Goal: Information Seeking & Learning: Check status

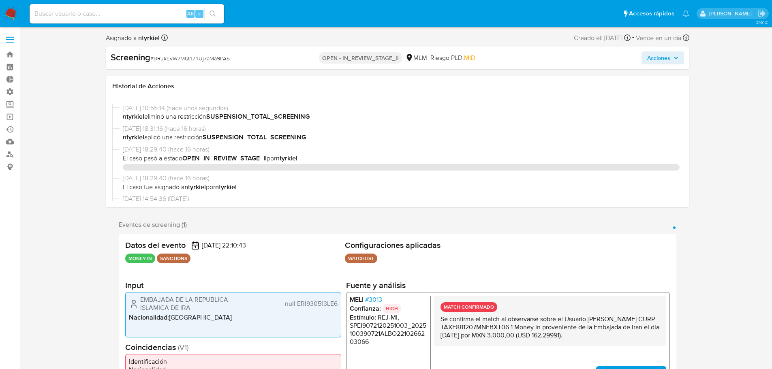
select select "10"
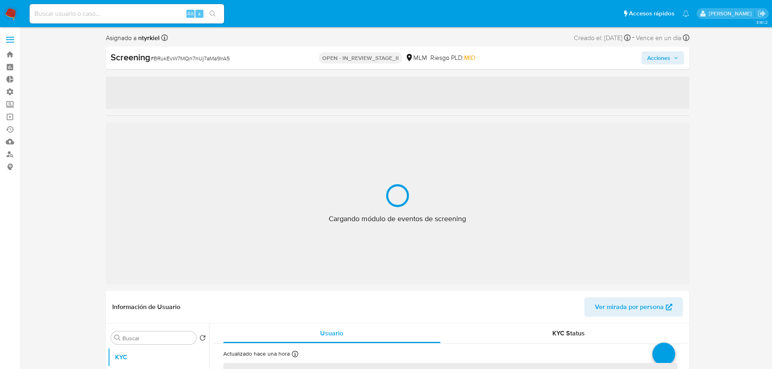
select select "10"
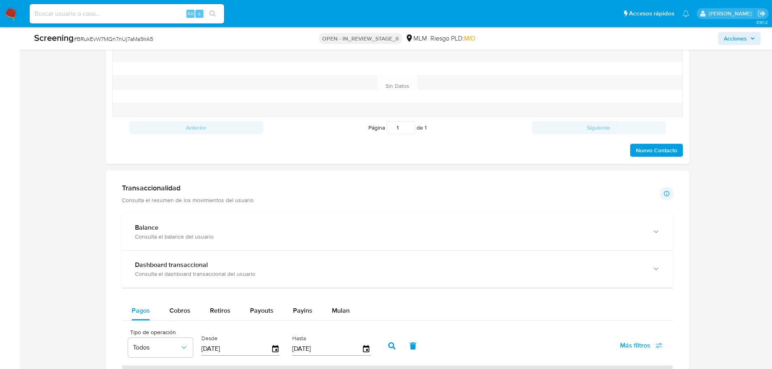
scroll to position [730, 0]
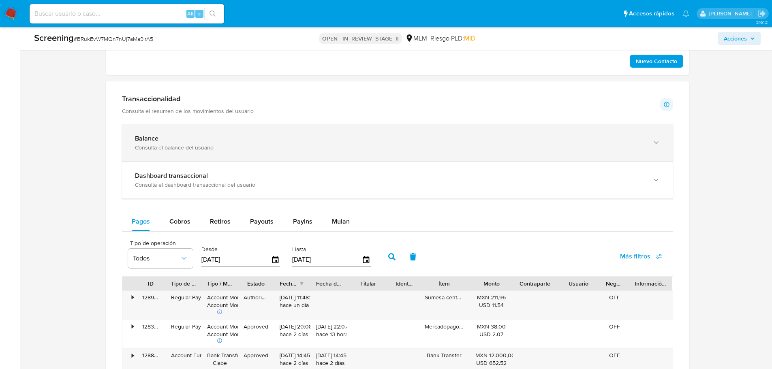
click at [157, 137] on b "Balance" at bounding box center [147, 138] width 24 height 9
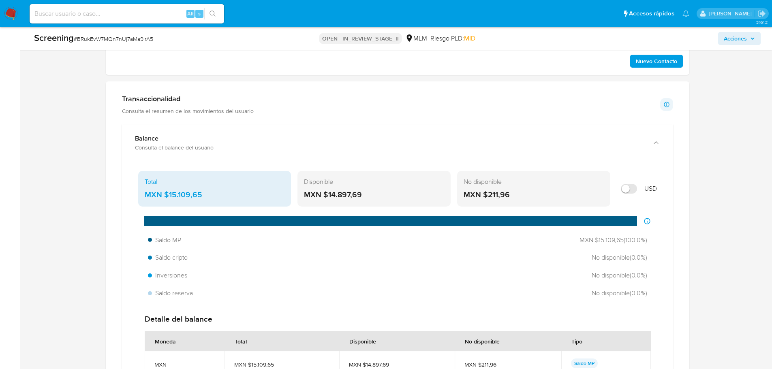
click at [628, 188] on input "Mostrar en USD" at bounding box center [629, 189] width 16 height 10
checkbox input "false"
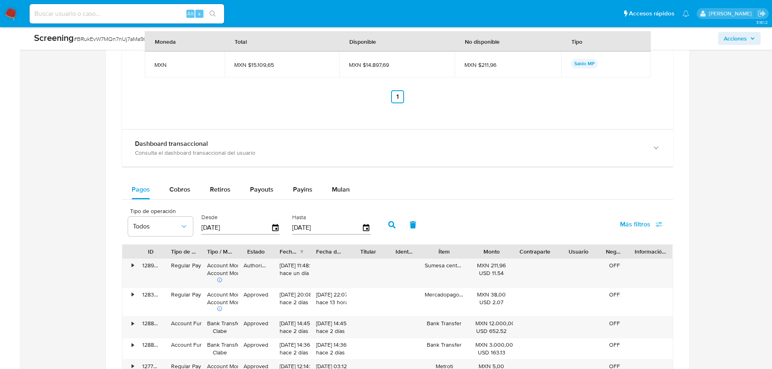
scroll to position [1054, 0]
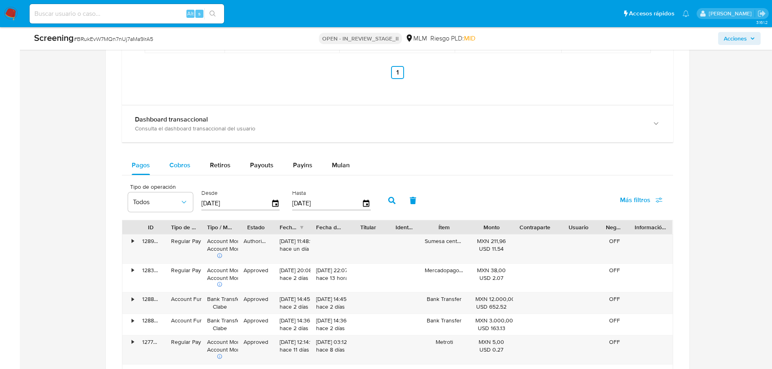
click at [177, 165] on span "Cobros" at bounding box center [179, 165] width 21 height 9
select select "10"
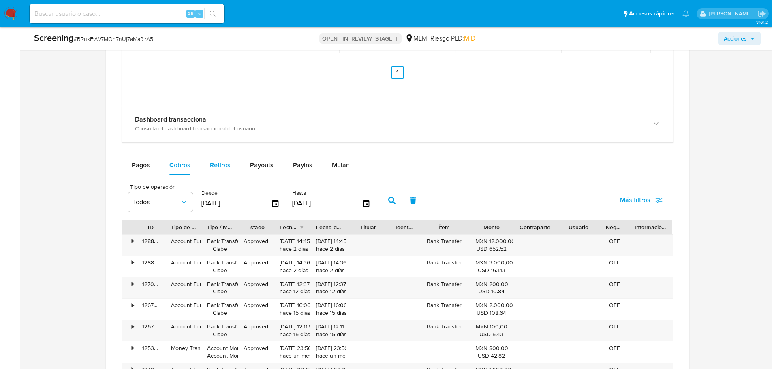
click at [221, 165] on span "Retiros" at bounding box center [220, 165] width 21 height 9
select select "10"
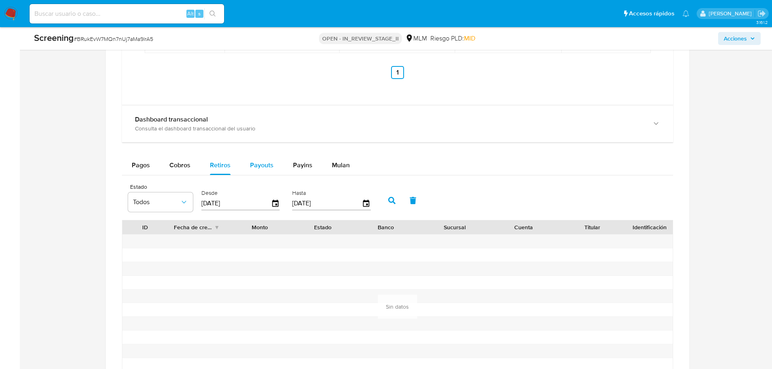
click at [265, 165] on span "Payouts" at bounding box center [262, 165] width 24 height 9
select select "10"
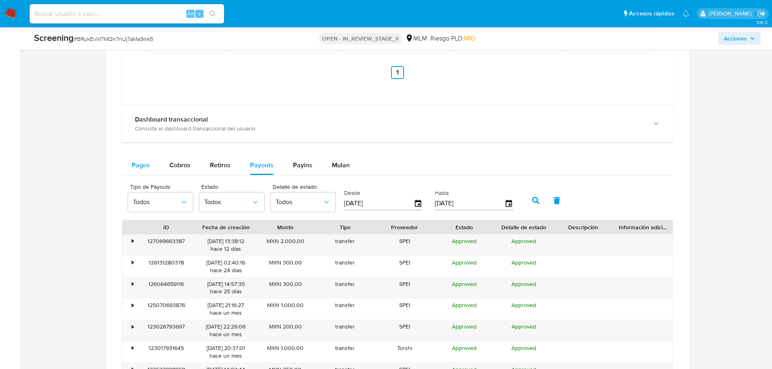
click at [143, 167] on span "Pagos" at bounding box center [141, 165] width 18 height 9
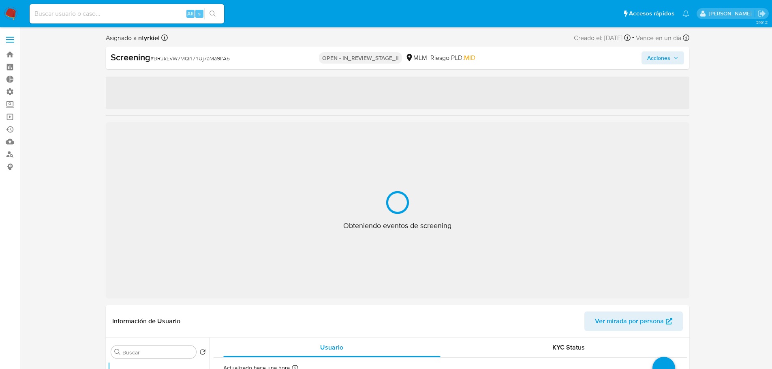
select select "10"
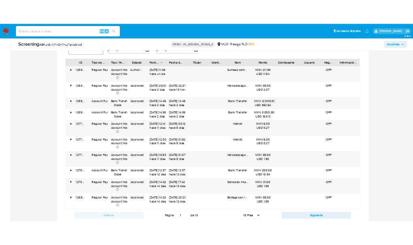
scroll to position [811, 0]
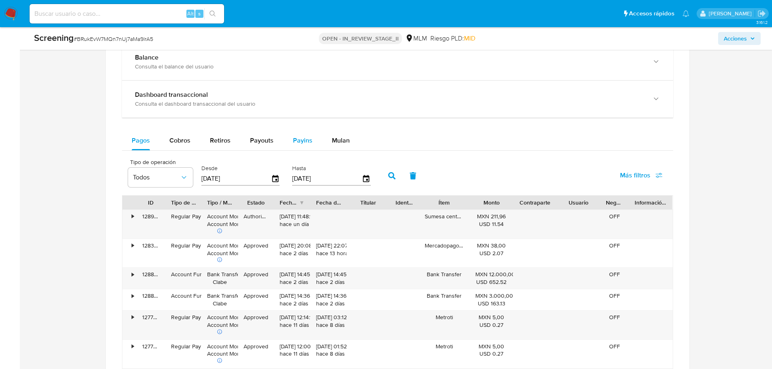
click at [288, 137] on button "Payins" at bounding box center [302, 140] width 39 height 19
select select "10"
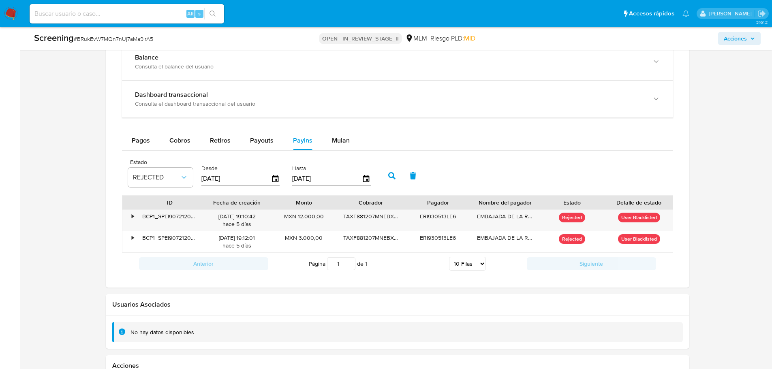
type button "4"
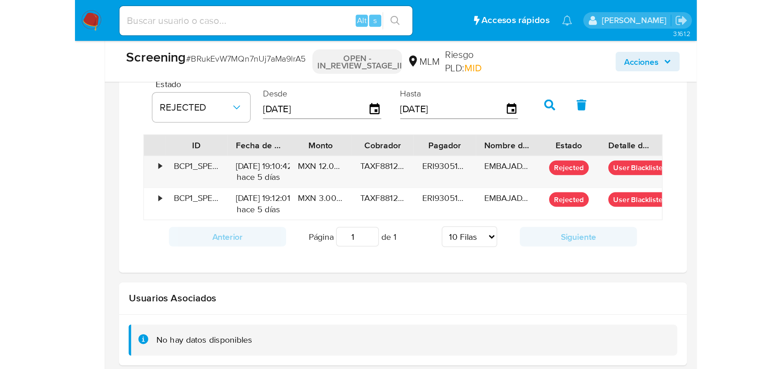
scroll to position [932, 0]
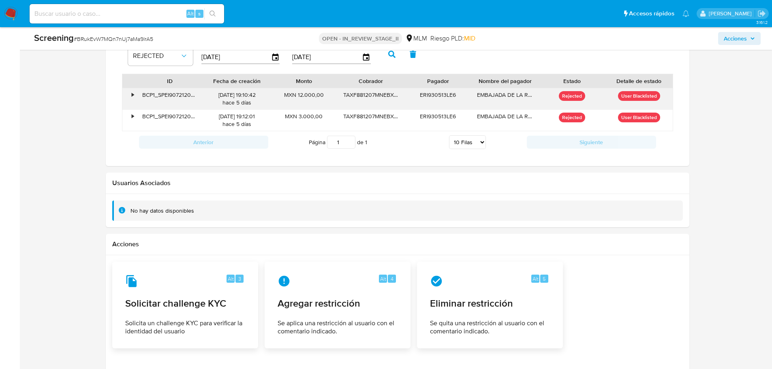
click at [133, 94] on div "•" at bounding box center [133, 95] width 2 height 8
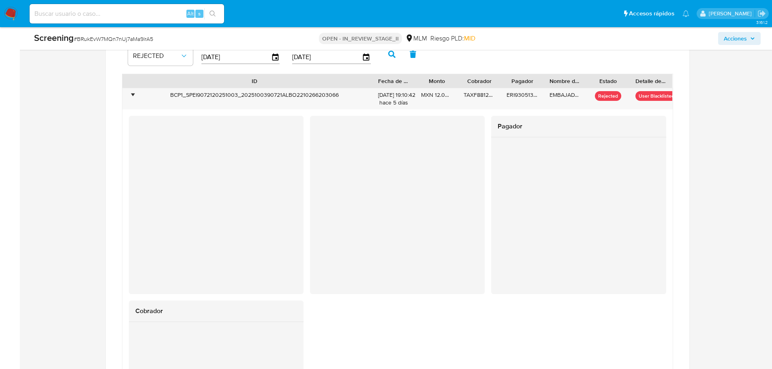
drag, startPoint x: 199, startPoint y: 80, endPoint x: 368, endPoint y: 77, distance: 169.1
click at [368, 77] on div at bounding box center [372, 81] width 15 height 14
drag, startPoint x: 420, startPoint y: 85, endPoint x: 438, endPoint y: 83, distance: 17.9
click at [438, 83] on div at bounding box center [433, 81] width 15 height 14
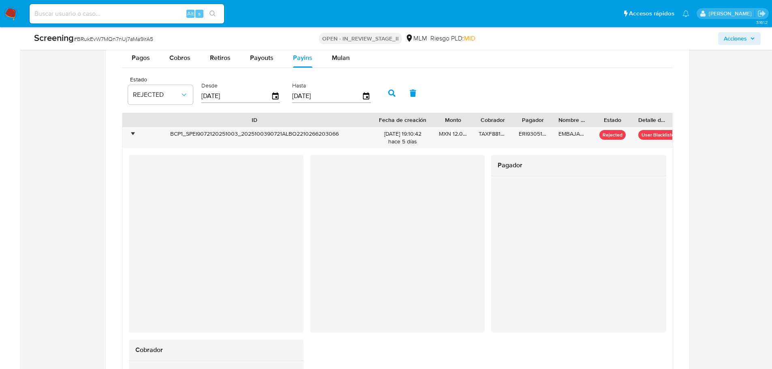
scroll to position [892, 0]
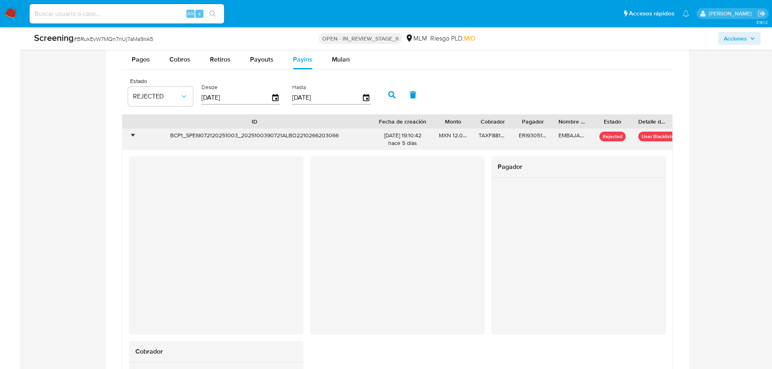
click at [232, 135] on div "BCP1_SPEI9072120251003_2025100390721ALBO2210266203066" at bounding box center [255, 139] width 236 height 21
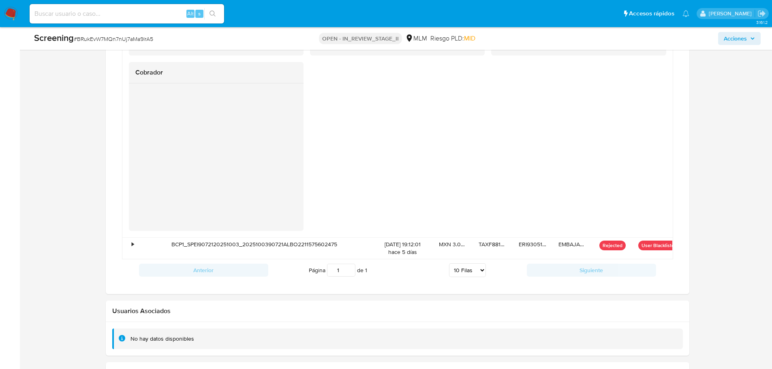
scroll to position [1176, 0]
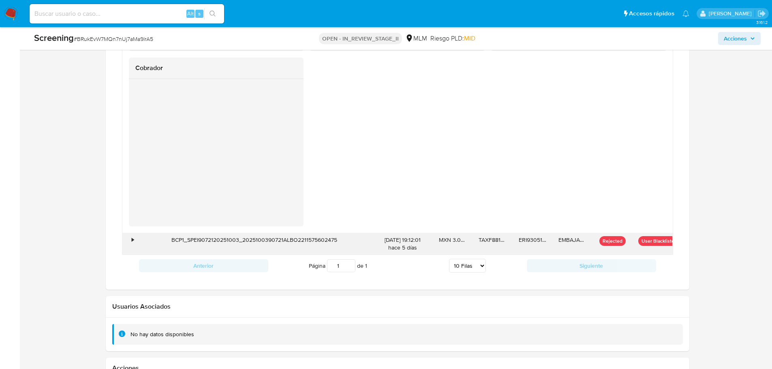
click at [248, 237] on div "BCP1_SPEI9072120251003_2025100390721ALBO2211575602475" at bounding box center [255, 244] width 236 height 21
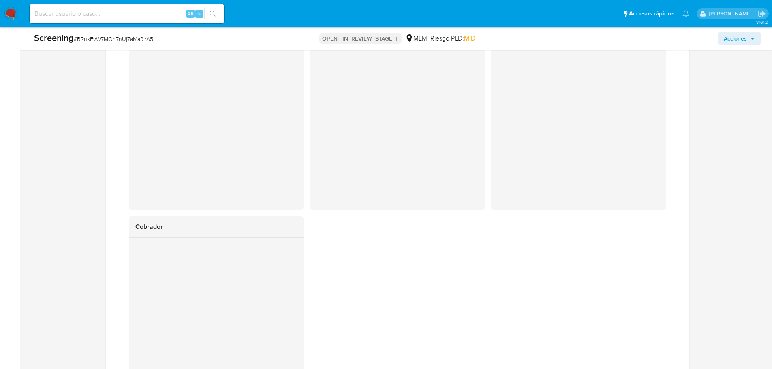
scroll to position [1135, 0]
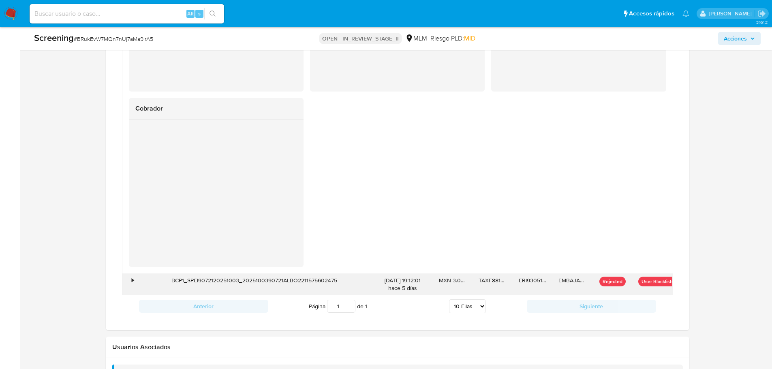
click at [130, 281] on div "•" at bounding box center [129, 284] width 14 height 21
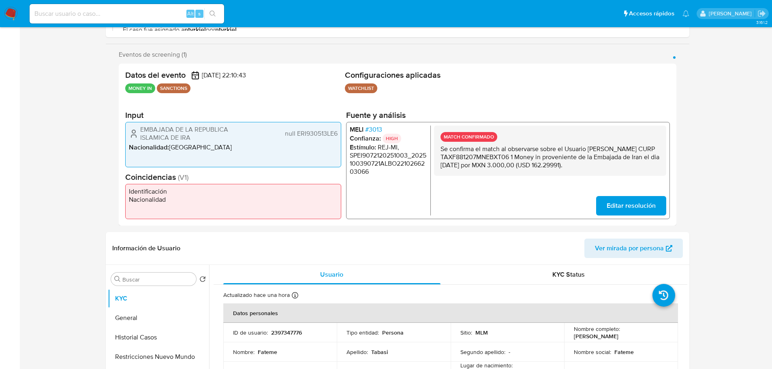
scroll to position [284, 0]
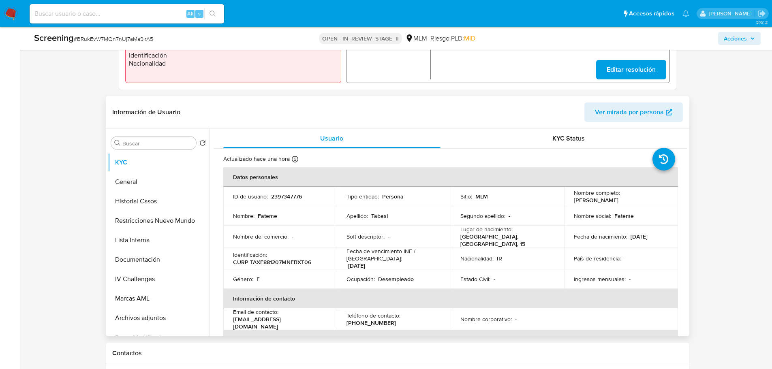
click at [282, 197] on p "2397347776" at bounding box center [286, 196] width 31 height 7
copy p "2397347776"
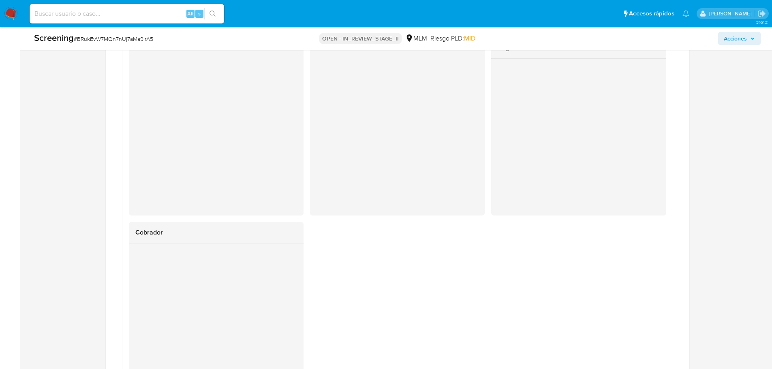
scroll to position [851, 0]
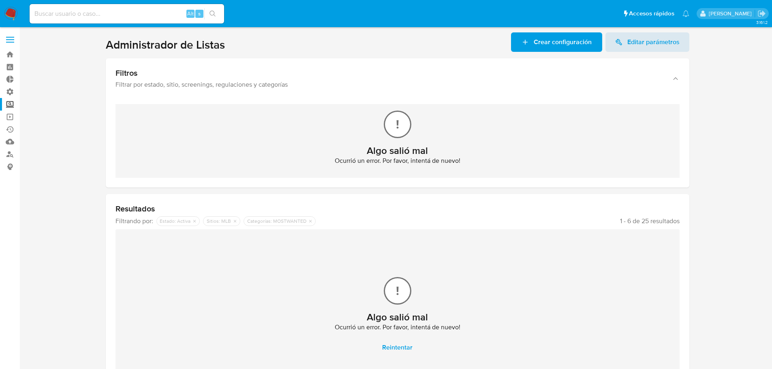
scroll to position [80, 0]
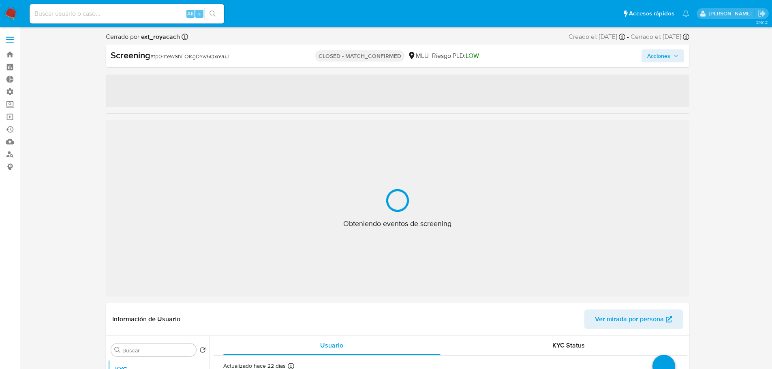
select select "10"
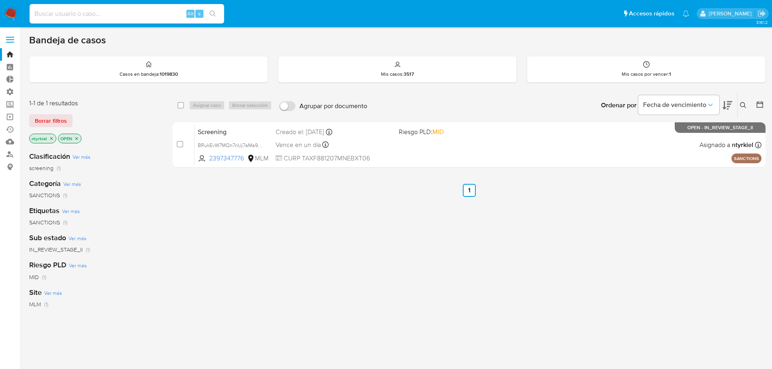
click at [125, 14] on input at bounding box center [127, 14] width 195 height 11
paste input "258229280-MLM"
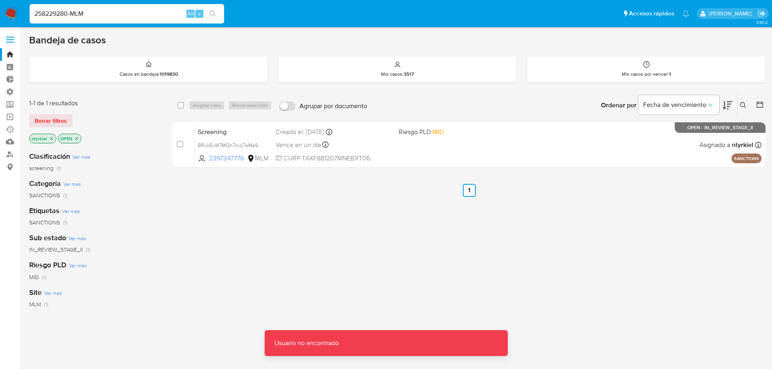
click at [125, 14] on input "258229280-MLM" at bounding box center [127, 14] width 195 height 11
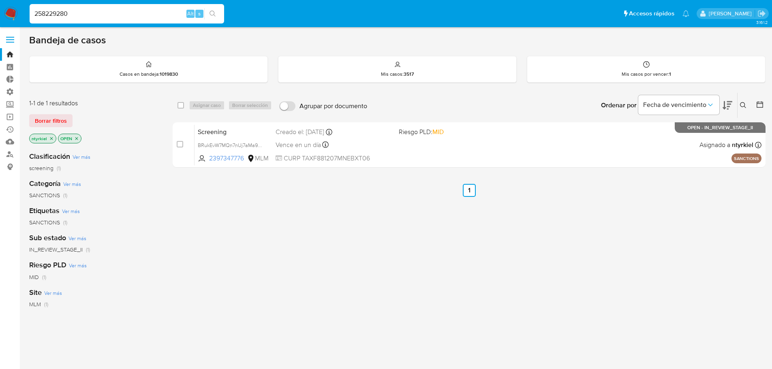
type input "258229280"
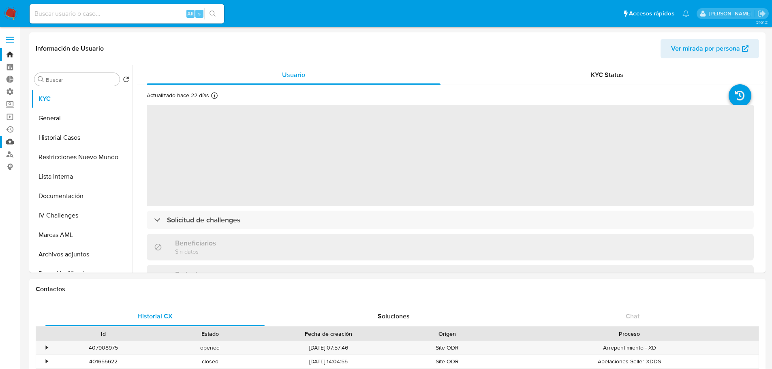
select select "10"
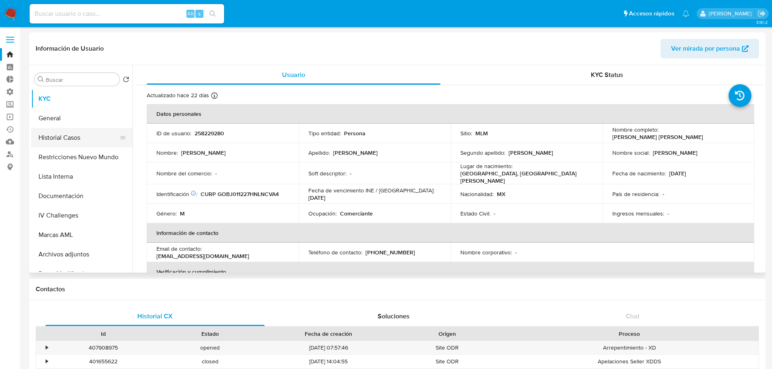
click at [70, 139] on button "Historial Casos" at bounding box center [78, 137] width 95 height 19
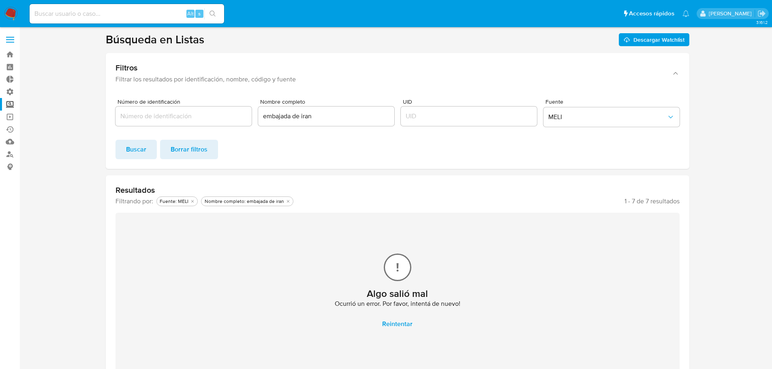
click at [406, 322] on span "Reintentar" at bounding box center [397, 324] width 30 height 18
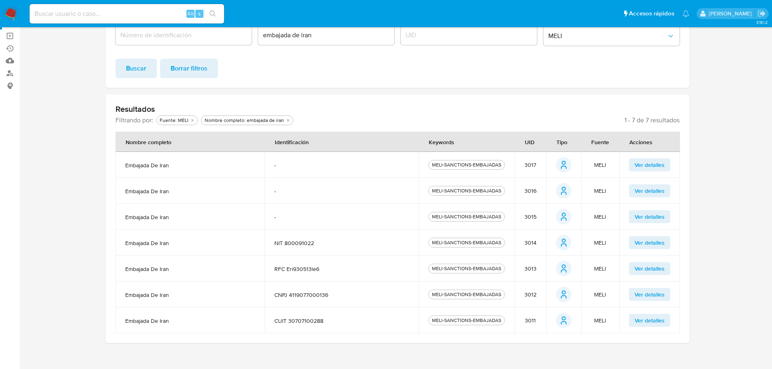
scroll to position [90, 0]
